Goal: Task Accomplishment & Management: Use online tool/utility

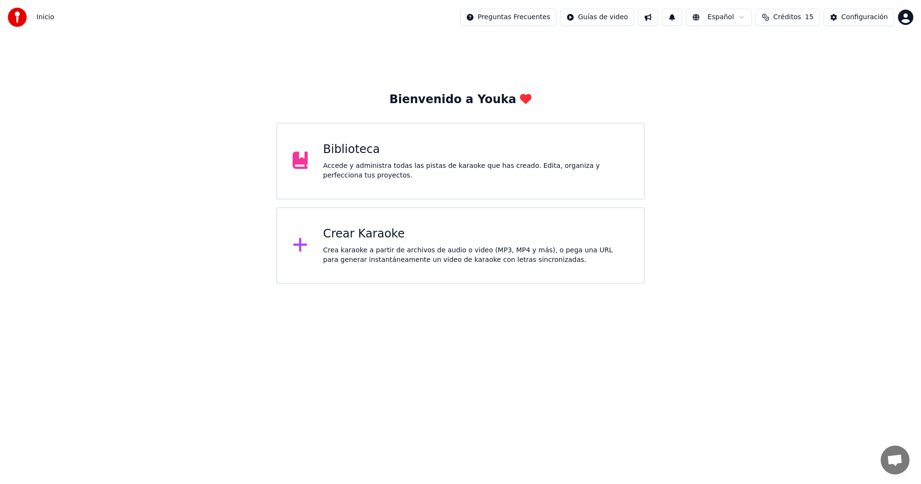
click at [438, 263] on div "Crea karaoke a partir de archivos de audio o video (MP3, MP4 y más), o pega una…" at bounding box center [476, 255] width 306 height 19
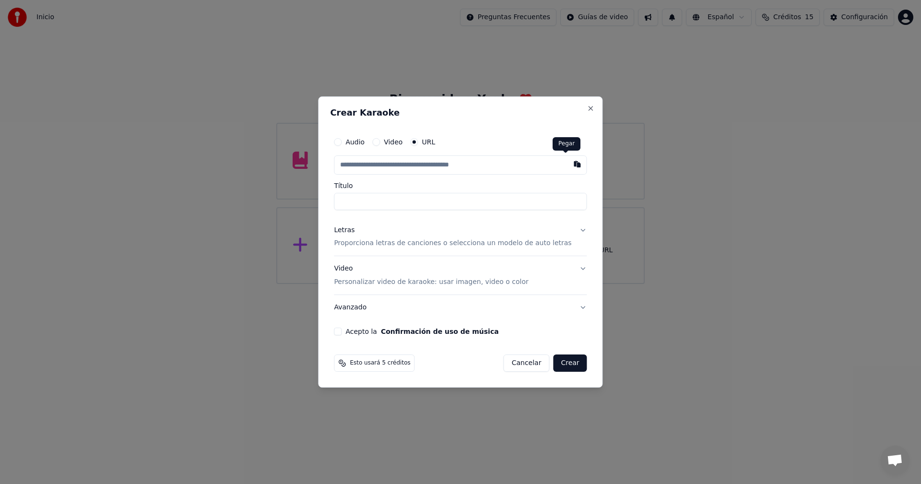
click at [568, 163] on button "button" at bounding box center [577, 163] width 19 height 17
type input "**********"
click at [470, 246] on p "Proporciona letras de canciones o selecciona un modelo de auto letras" at bounding box center [452, 244] width 237 height 10
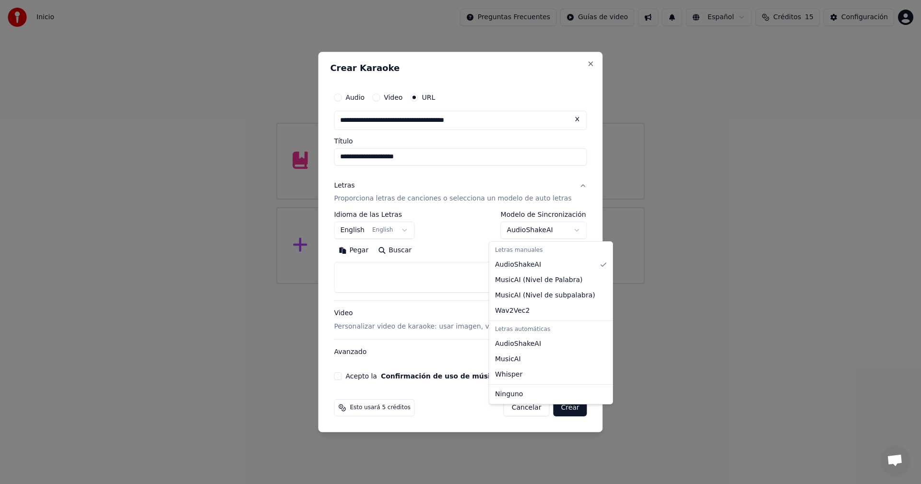
click at [546, 228] on body "**********" at bounding box center [460, 142] width 921 height 284
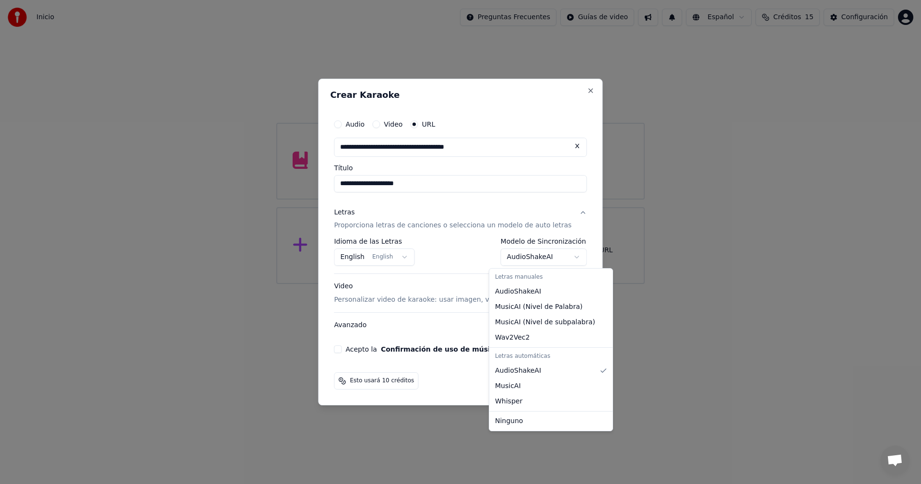
click at [525, 260] on body "**********" at bounding box center [460, 142] width 921 height 284
select select "**********"
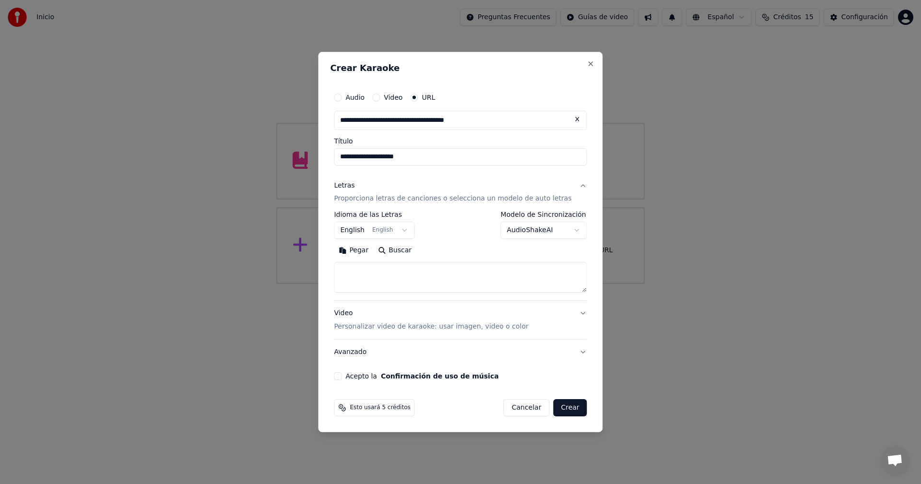
click at [396, 237] on body "**********" at bounding box center [460, 142] width 921 height 284
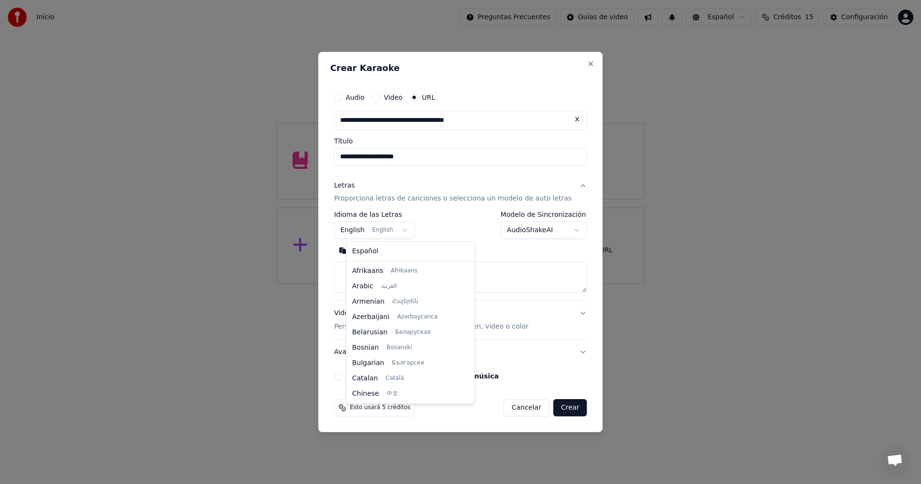
scroll to position [77, 0]
select select "**"
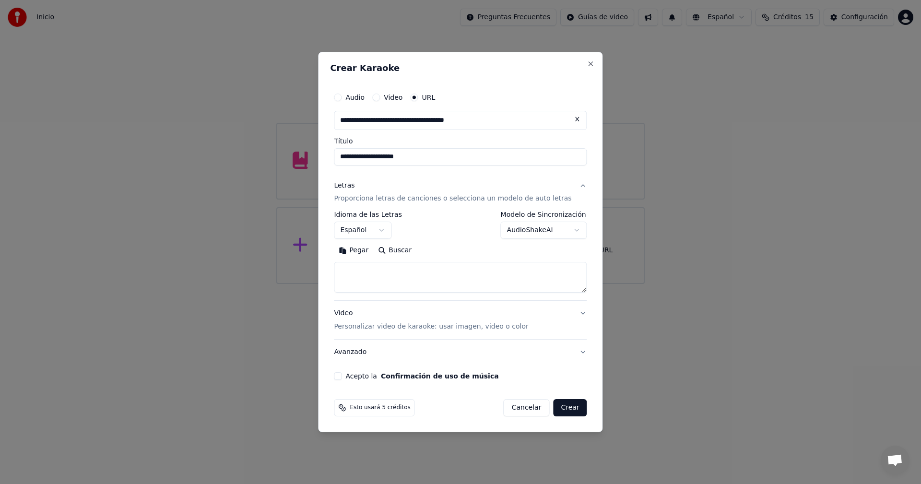
click at [359, 252] on button "Pegar" at bounding box center [353, 250] width 39 height 15
click at [374, 377] on label "Acepto la Confirmación de uso de música" at bounding box center [421, 376] width 153 height 7
click at [342, 377] on button "Acepto la Confirmación de uso de música" at bounding box center [338, 376] width 8 height 8
click at [558, 412] on button "Crear" at bounding box center [570, 407] width 34 height 17
type textarea "**********"
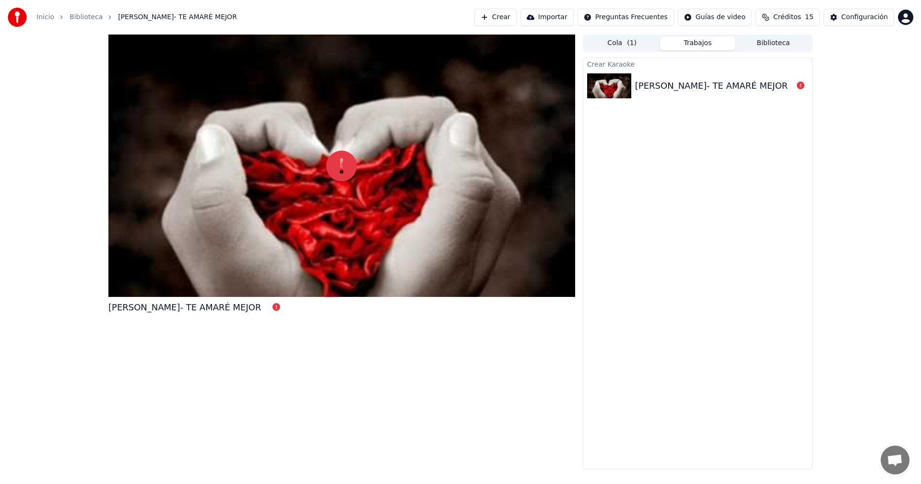
click at [517, 21] on button "Crear" at bounding box center [495, 17] width 42 height 17
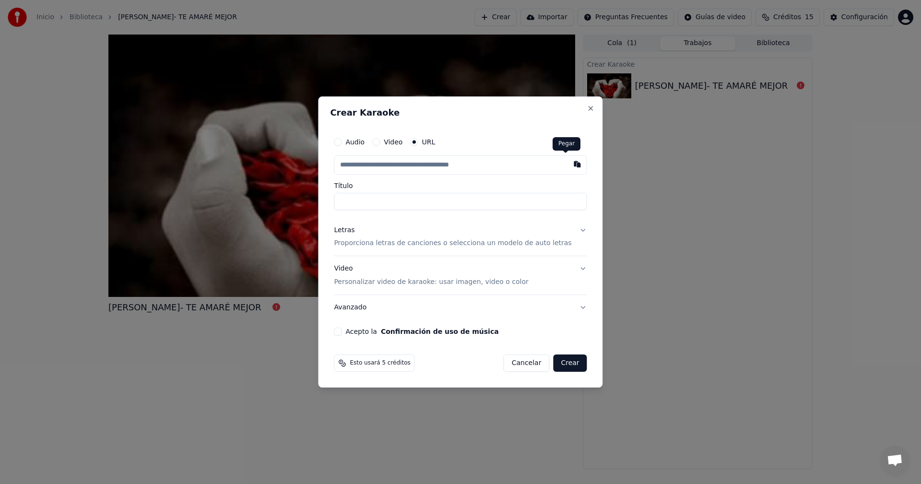
click at [568, 169] on button "button" at bounding box center [577, 163] width 19 height 17
type input "**********"
click at [548, 243] on p "Proporciona letras de canciones o selecciona un modelo de auto letras" at bounding box center [452, 244] width 237 height 10
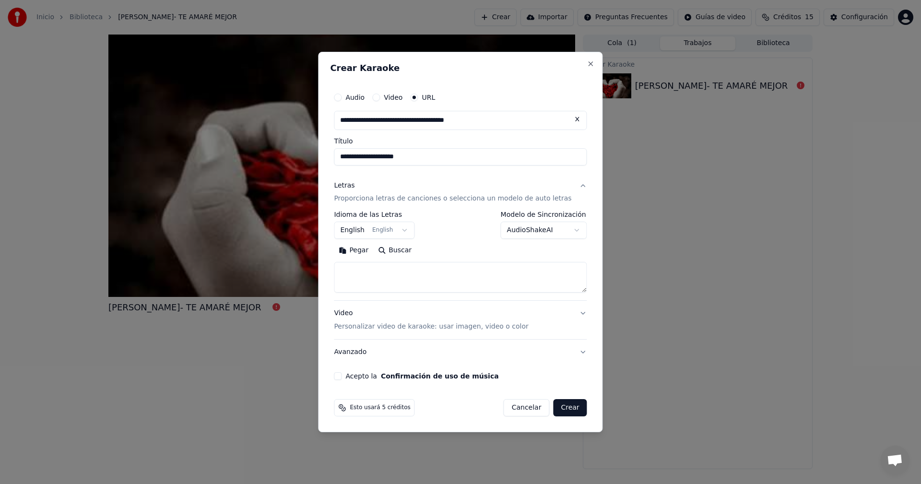
click at [550, 231] on body "**********" at bounding box center [460, 242] width 921 height 484
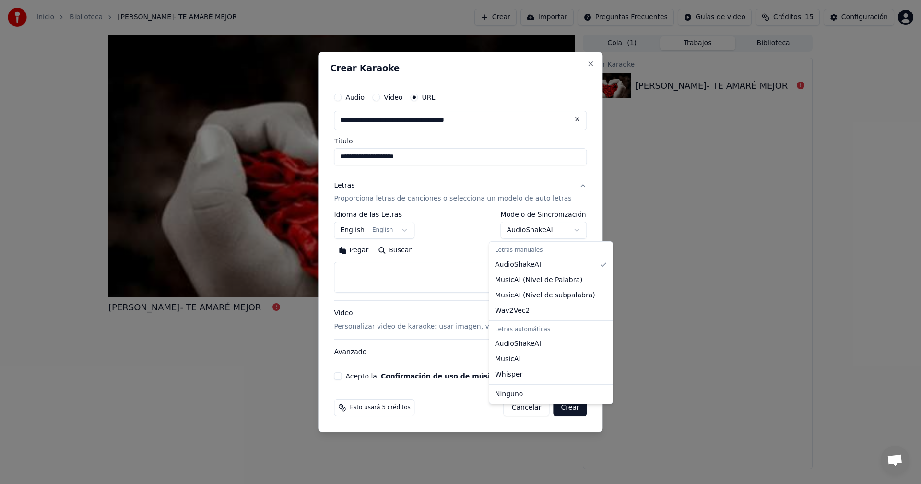
select select "**********"
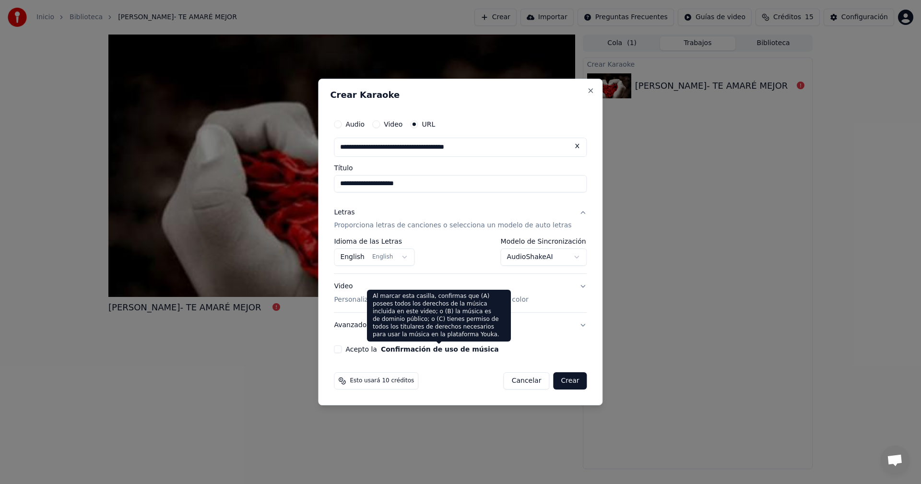
click at [428, 348] on button "Confirmación de uso de música" at bounding box center [440, 349] width 118 height 7
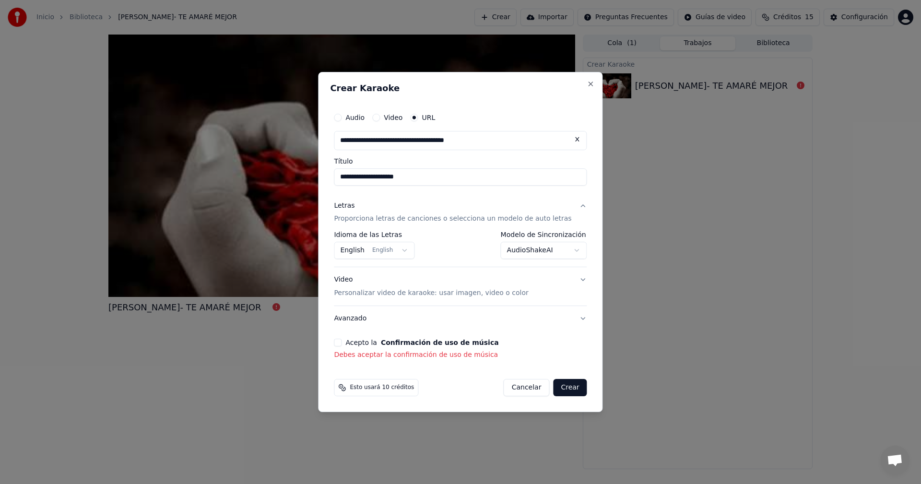
click at [344, 342] on div "**********" at bounding box center [460, 234] width 260 height 260
click at [342, 342] on button "Acepto la Confirmación de uso de música" at bounding box center [338, 343] width 8 height 8
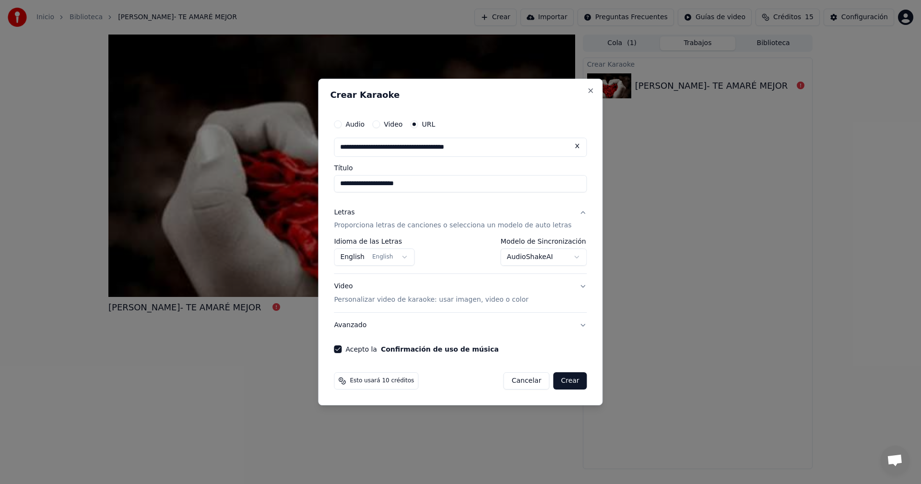
click at [510, 300] on p "Personalizar video de karaoke: usar imagen, video o color" at bounding box center [431, 300] width 194 height 10
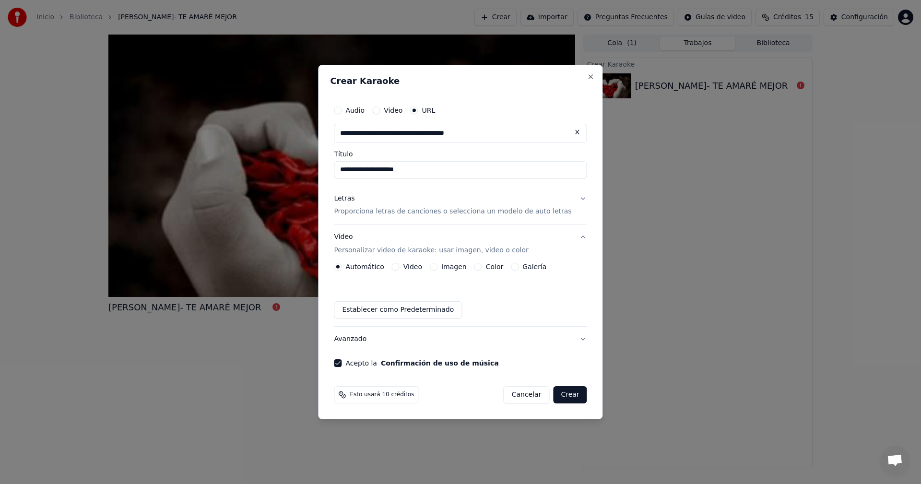
click at [559, 397] on button "Crear" at bounding box center [570, 394] width 34 height 17
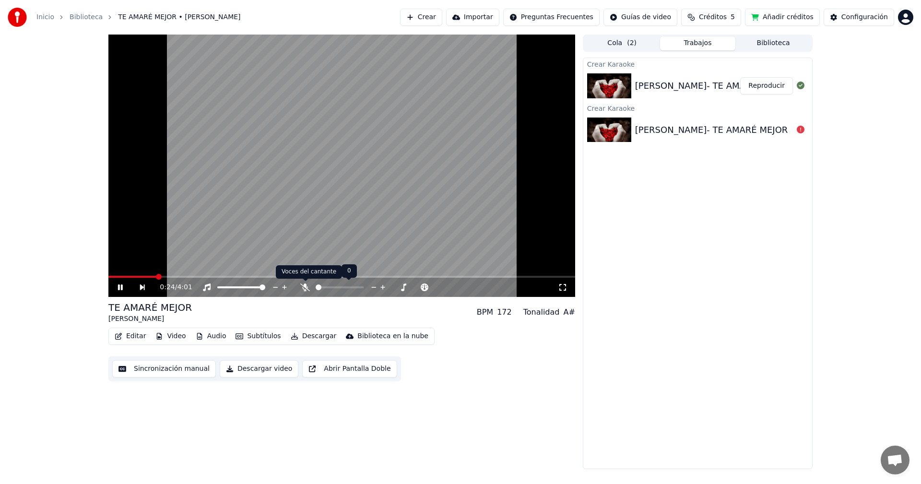
click at [304, 285] on icon at bounding box center [305, 288] width 10 height 8
click at [307, 284] on icon at bounding box center [305, 288] width 10 height 8
click at [125, 288] on icon at bounding box center [127, 288] width 22 height 8
click at [306, 289] on icon at bounding box center [305, 288] width 10 height 8
click at [118, 287] on icon at bounding box center [121, 287] width 6 height 7
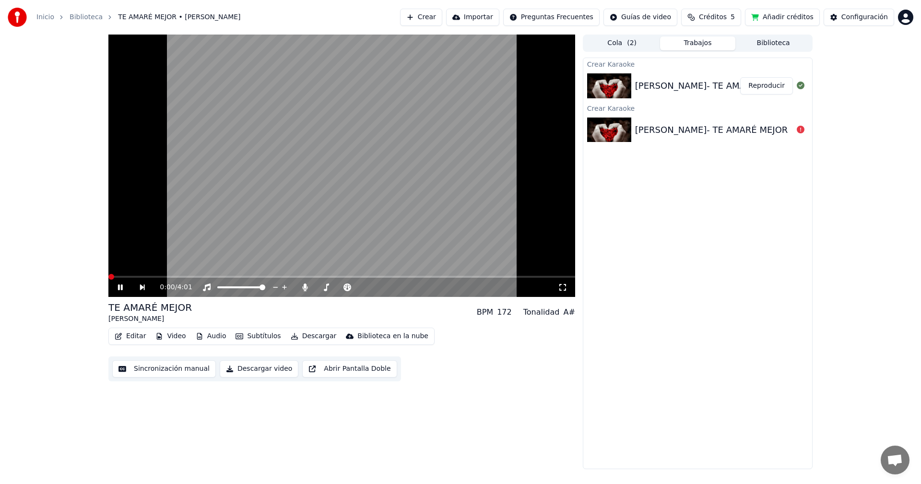
click at [117, 286] on icon at bounding box center [127, 288] width 22 height 8
click at [761, 87] on button "Reproducir" at bounding box center [766, 85] width 53 height 17
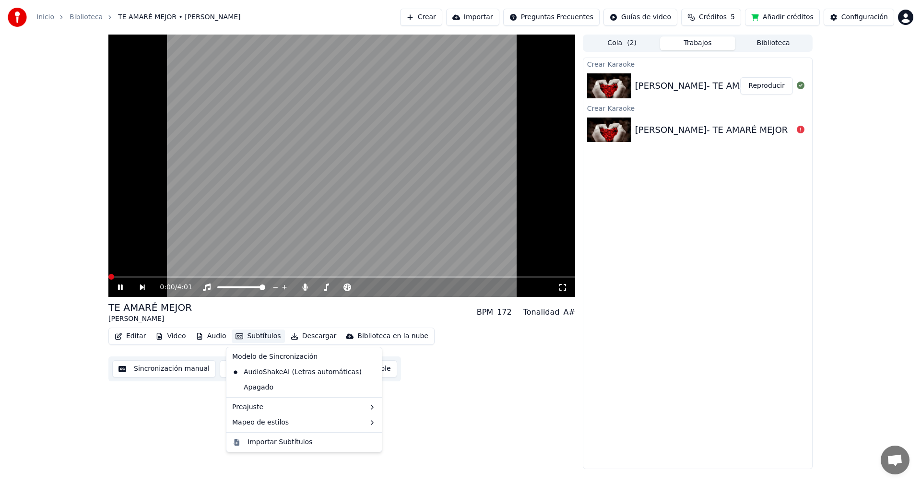
click at [254, 334] on button "Subtítulos" at bounding box center [258, 336] width 53 height 13
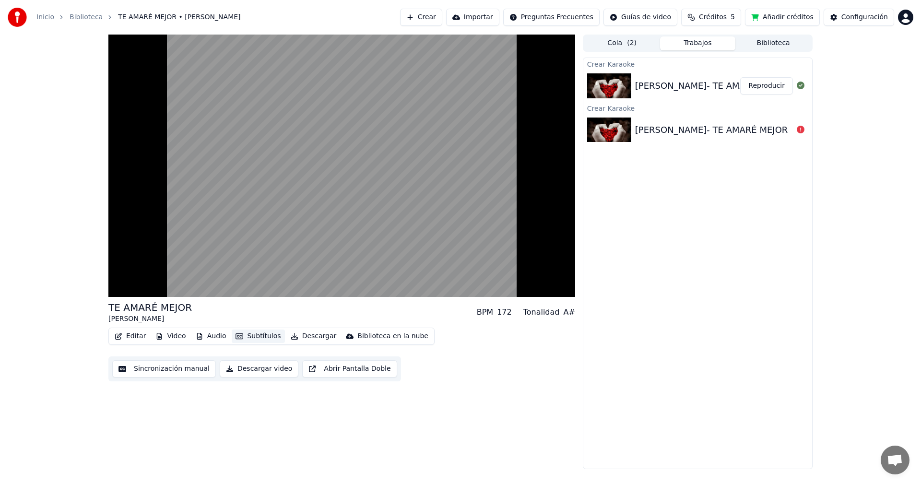
click at [242, 335] on button "Subtítulos" at bounding box center [258, 336] width 53 height 13
click at [247, 335] on button "Subtítulos" at bounding box center [258, 336] width 53 height 13
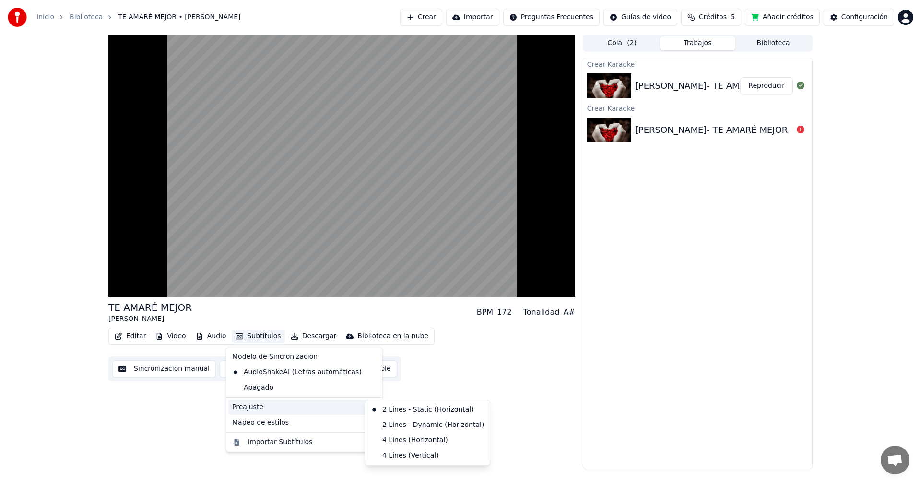
click at [246, 403] on div "Preajuste" at bounding box center [304, 407] width 152 height 15
click at [421, 424] on div "2 Lines - Dynamic (Horizontal)" at bounding box center [427, 424] width 121 height 15
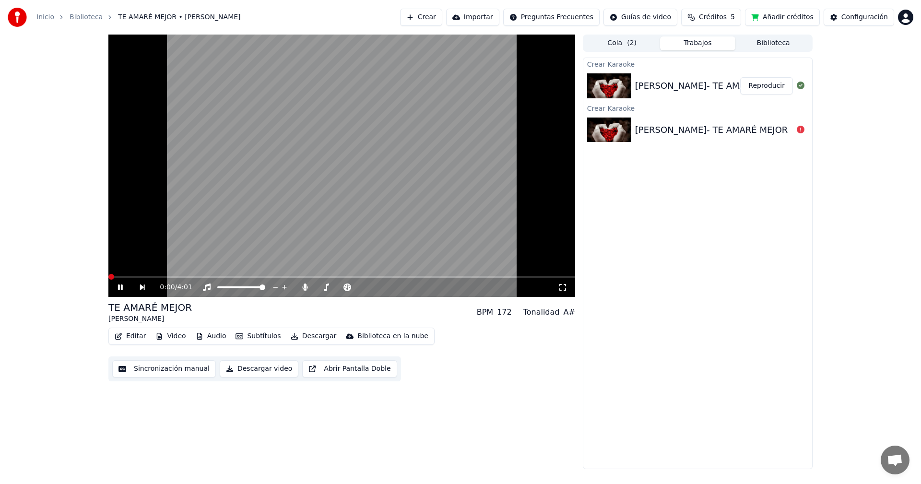
click at [337, 278] on span at bounding box center [341, 277] width 467 height 2
click at [294, 277] on span at bounding box center [201, 277] width 186 height 2
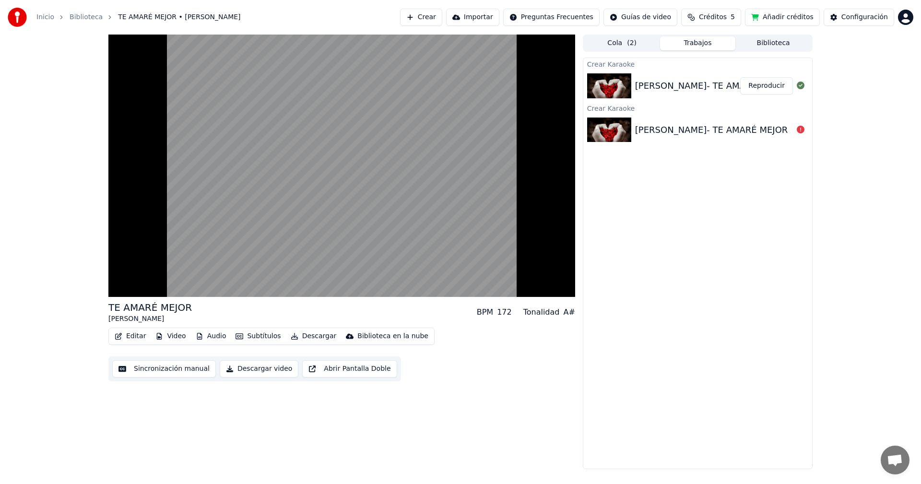
click at [781, 21] on button "Añadir créditos" at bounding box center [782, 17] width 75 height 17
click at [260, 370] on button "Descargar video" at bounding box center [259, 368] width 79 height 17
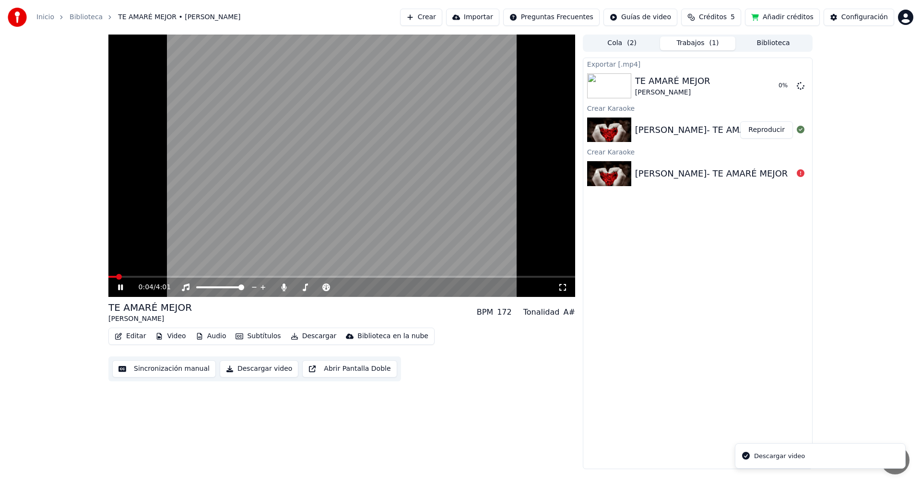
click at [123, 289] on icon at bounding box center [120, 287] width 5 height 6
click at [769, 87] on button "Mostrar" at bounding box center [772, 85] width 42 height 17
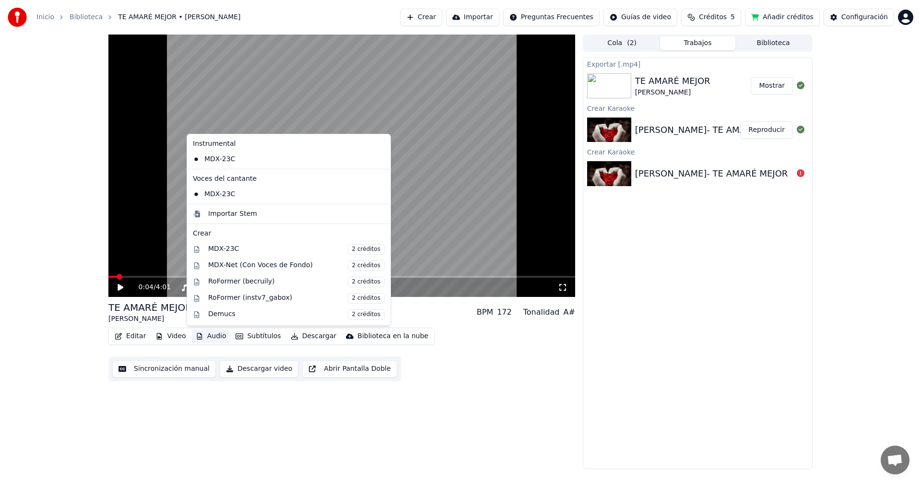
click at [213, 334] on button "Audio" at bounding box center [211, 336] width 38 height 13
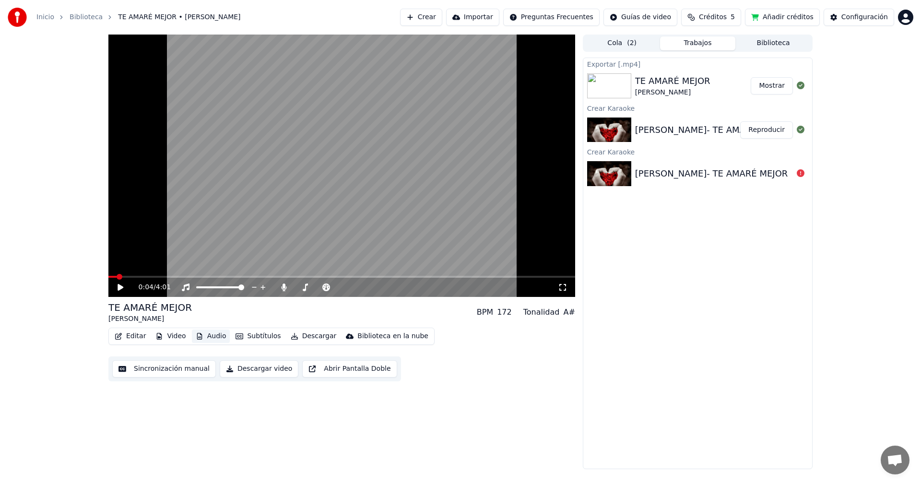
click at [213, 334] on button "Audio" at bounding box center [211, 336] width 38 height 13
click at [284, 287] on icon at bounding box center [283, 288] width 5 height 8
click at [117, 288] on icon at bounding box center [127, 288] width 23 height 8
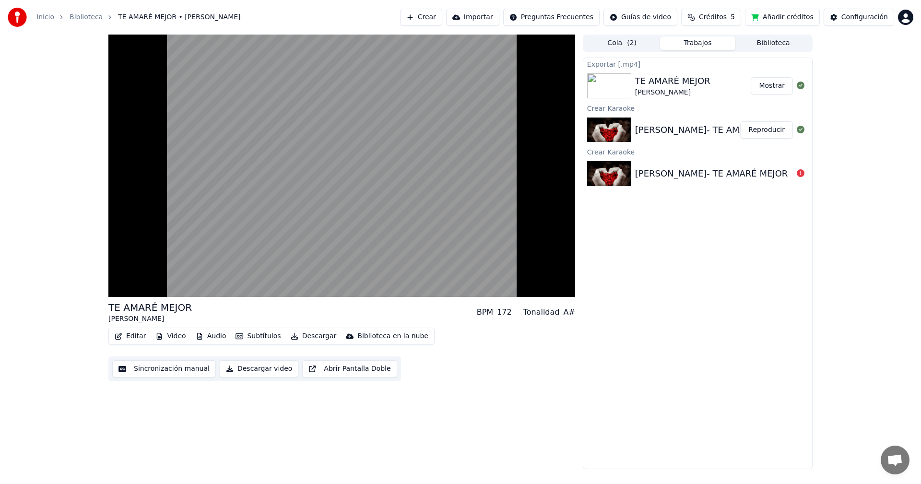
click at [252, 372] on button "Descargar video" at bounding box center [259, 368] width 79 height 17
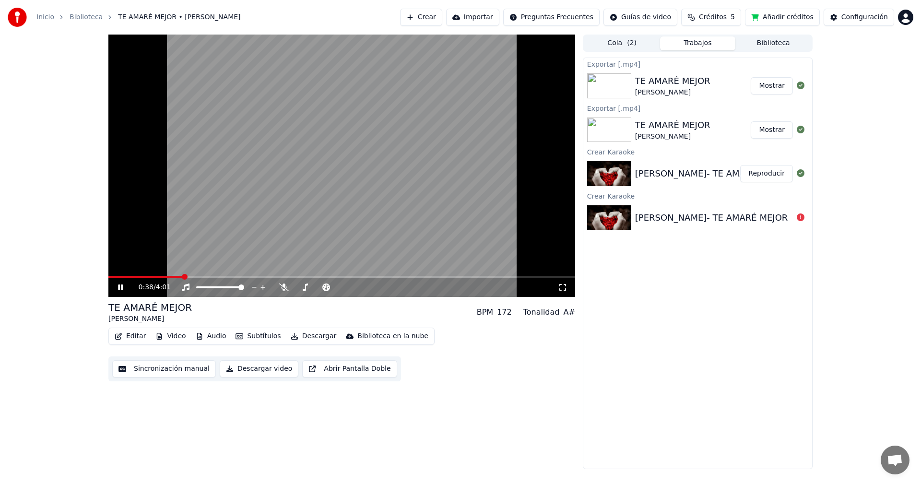
click at [120, 289] on icon at bounding box center [127, 288] width 23 height 8
click at [769, 83] on button "Mostrar" at bounding box center [772, 85] width 42 height 17
click at [442, 15] on button "Crear" at bounding box center [421, 17] width 42 height 17
click at [790, 20] on button "Añadir créditos" at bounding box center [782, 17] width 75 height 17
click at [901, 21] on html "Inicio Biblioteca TE AMARÉ MEJOR • [PERSON_NAME] Importar Preguntas Frecuentes …" at bounding box center [460, 242] width 921 height 484
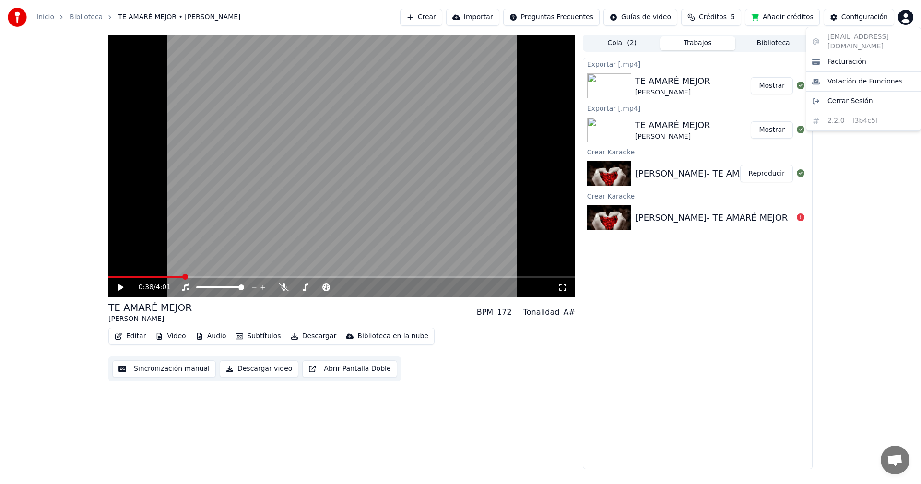
click at [850, 19] on html "Inicio Biblioteca TE AMARÉ MEJOR • [PERSON_NAME] Importar Preguntas Frecuentes …" at bounding box center [460, 242] width 921 height 484
click at [854, 18] on div "Configuración" at bounding box center [864, 17] width 47 height 10
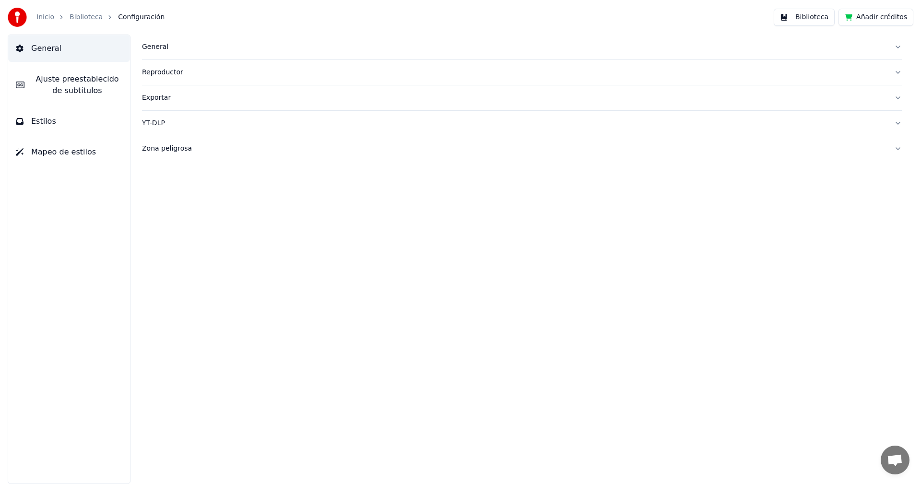
click at [47, 14] on link "Inicio" at bounding box center [45, 17] width 18 height 10
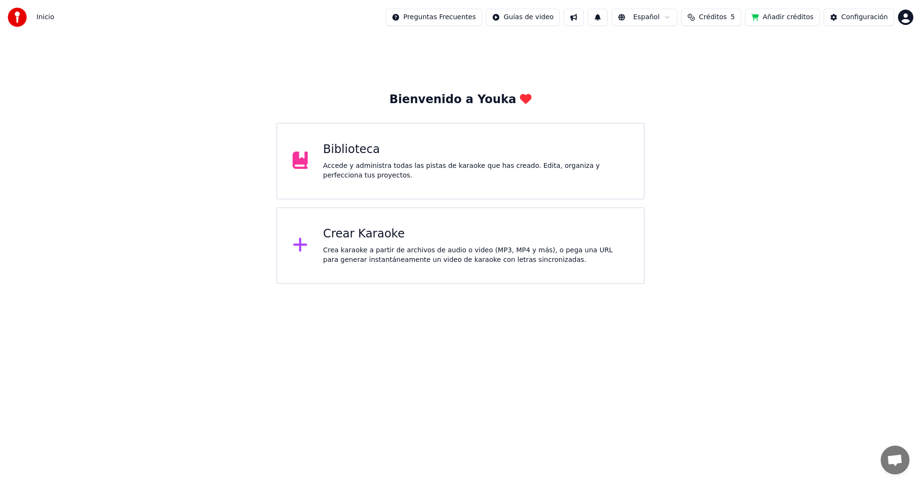
click at [905, 20] on html "Inicio Preguntas Frecuentes Guías de video Español Créditos 5 Añadir créditos C…" at bounding box center [460, 142] width 921 height 284
click at [844, 57] on span "Facturación" at bounding box center [847, 62] width 39 height 10
click at [783, 16] on button "Añadir créditos" at bounding box center [782, 17] width 75 height 17
click at [386, 57] on div "Bienvenido a Youka Biblioteca Accede y administra todas las pistas de karaoke q…" at bounding box center [460, 159] width 921 height 249
